Goal: Information Seeking & Learning: Learn about a topic

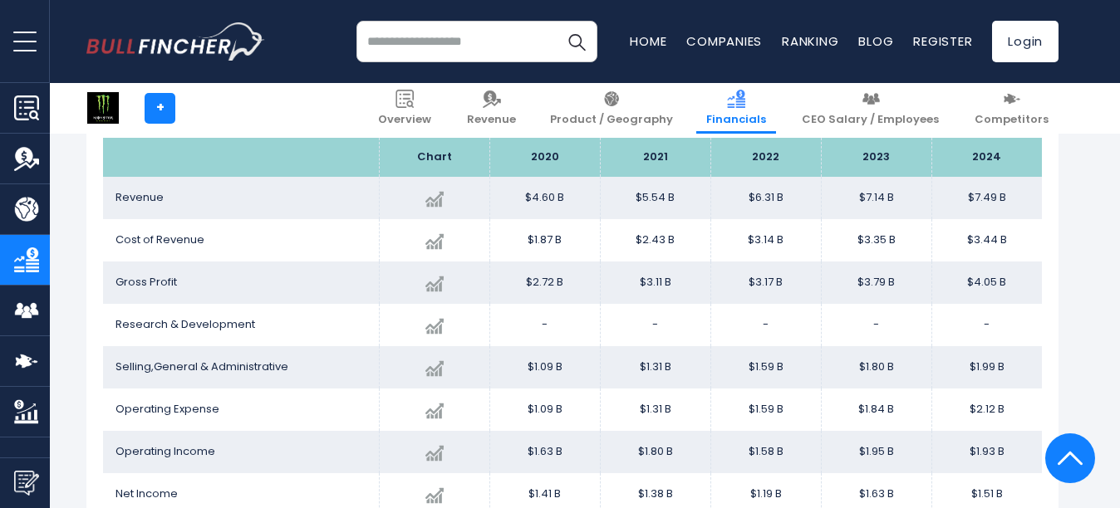
scroll to position [979, 0]
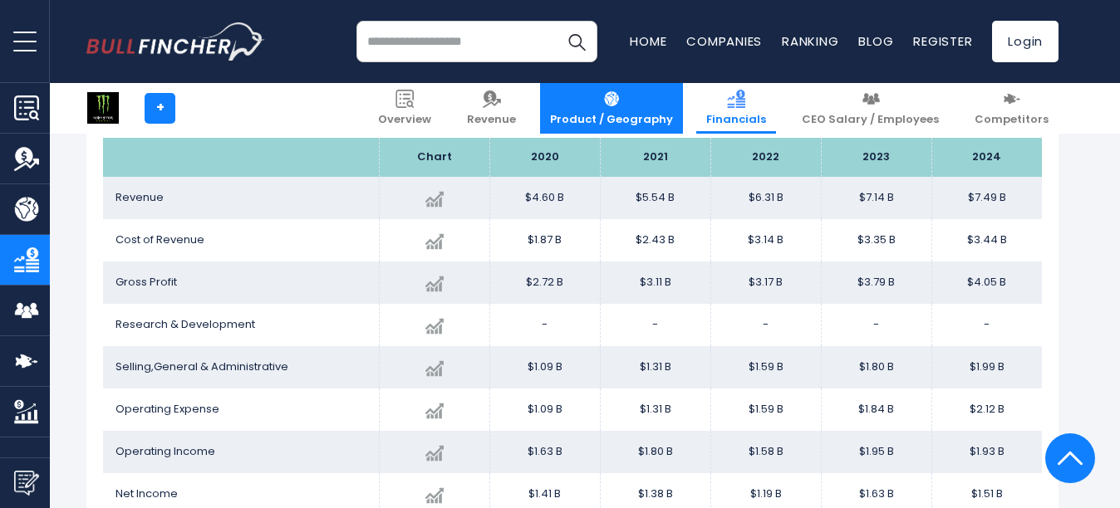
click at [638, 105] on link "Product / Geography" at bounding box center [611, 108] width 143 height 51
click at [664, 117] on span "Product / Geography" at bounding box center [611, 120] width 123 height 14
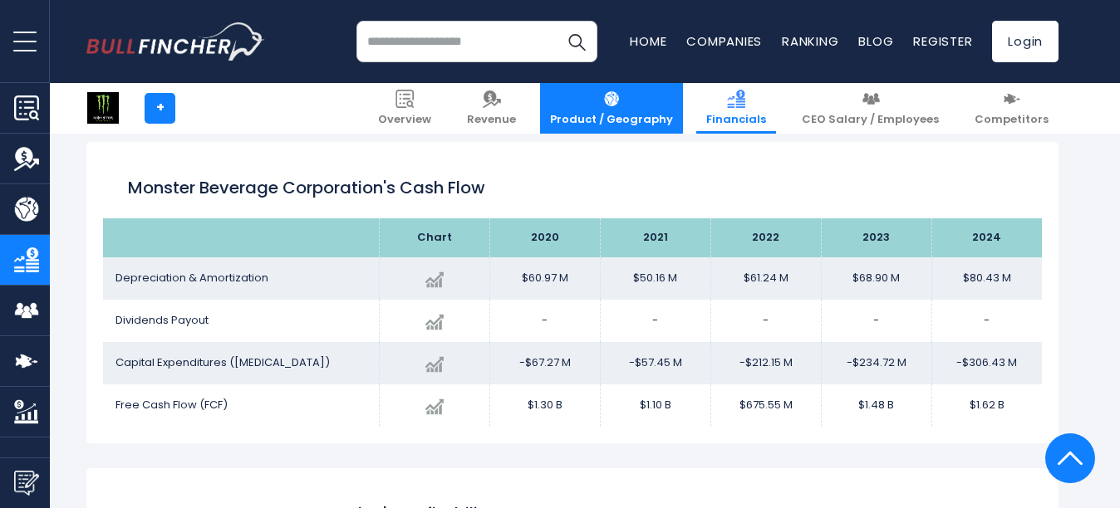
scroll to position [2416, 0]
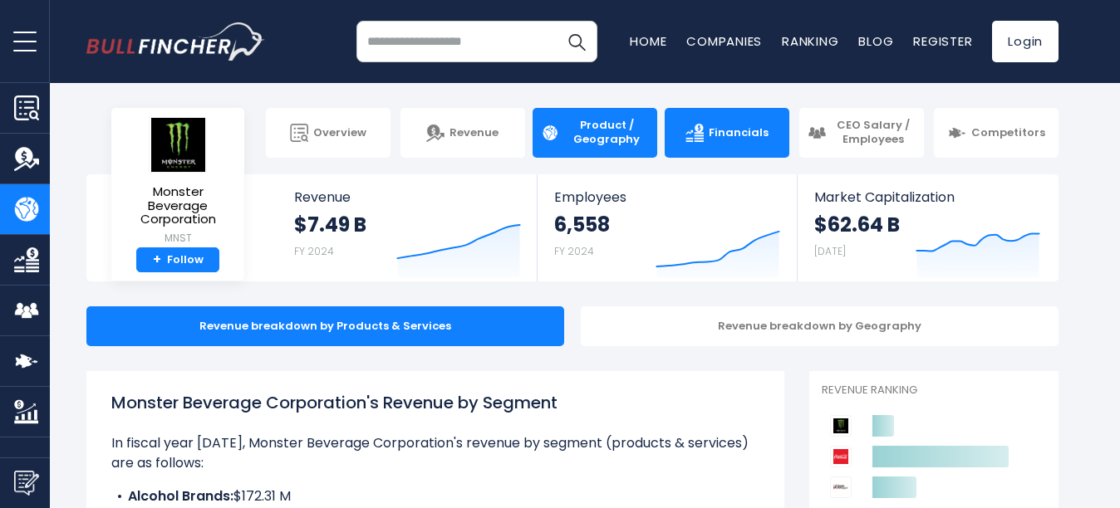
click at [705, 149] on link "Financials" at bounding box center [727, 133] width 125 height 50
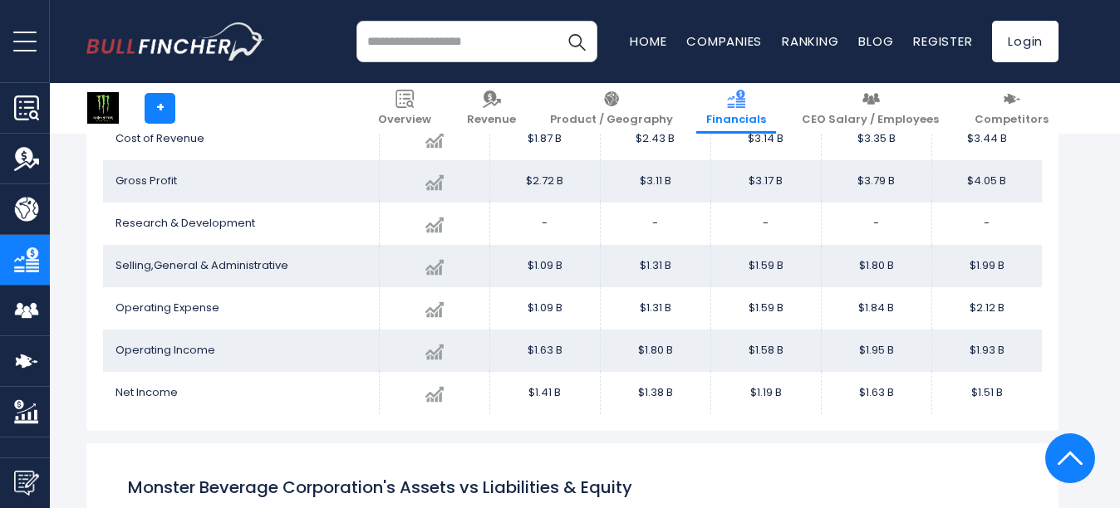
scroll to position [1079, 0]
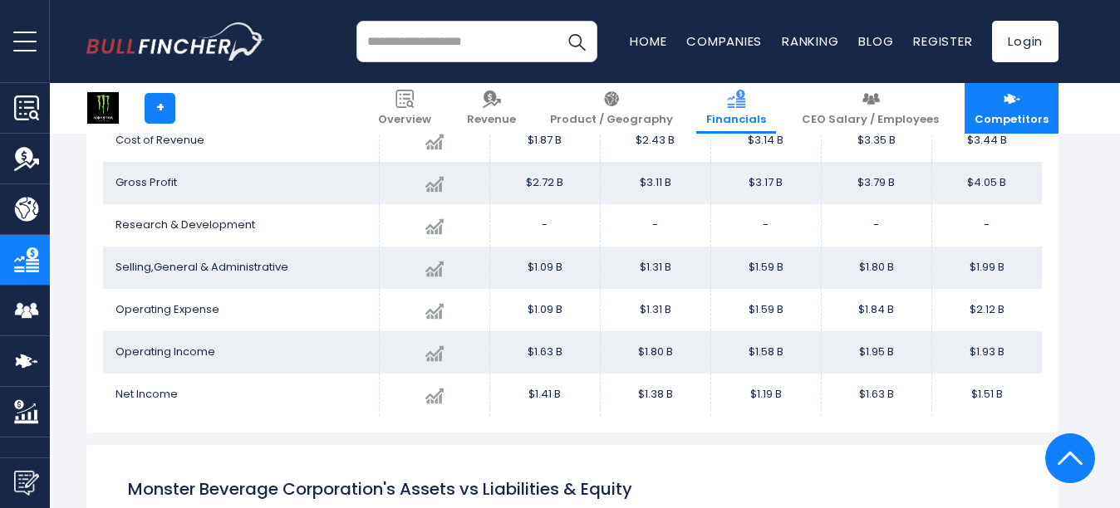
click at [1012, 104] on img at bounding box center [1012, 99] width 18 height 18
click at [1014, 85] on link "Competitors" at bounding box center [1011, 108] width 94 height 51
click at [992, 105] on link "Competitors" at bounding box center [1011, 108] width 94 height 51
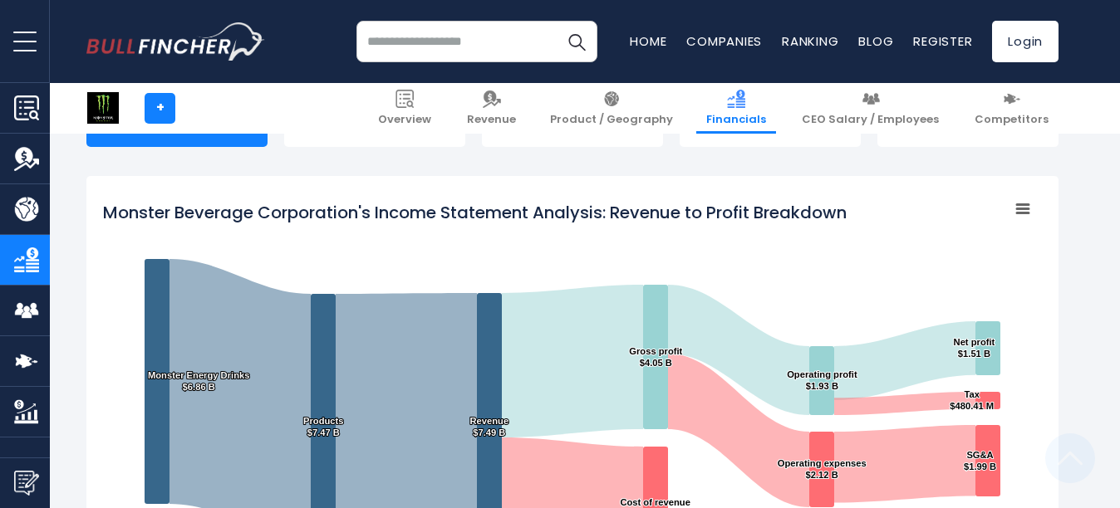
scroll to position [0, 0]
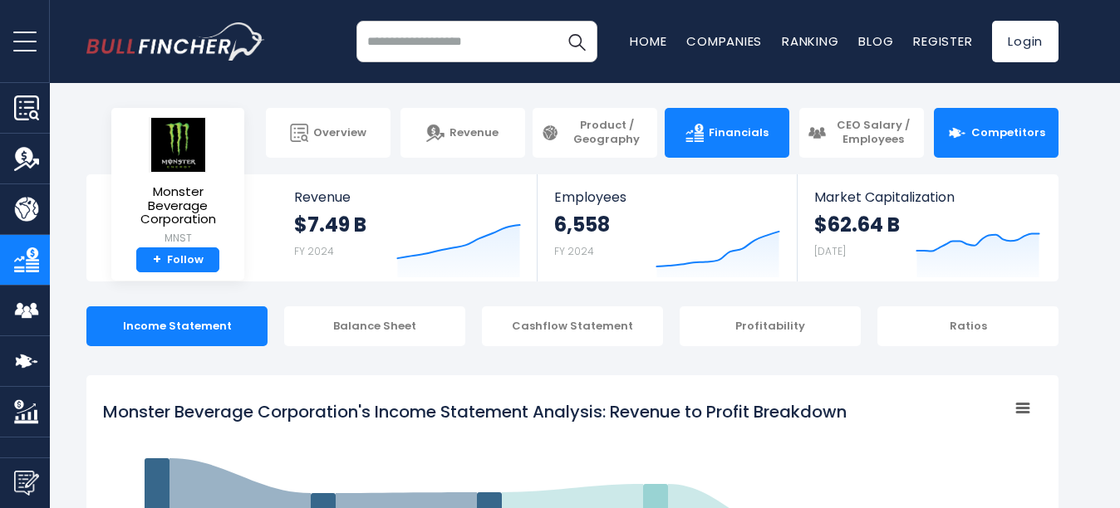
click at [998, 142] on link "Competitors" at bounding box center [996, 133] width 125 height 50
click at [966, 138] on img at bounding box center [957, 133] width 18 height 18
